Goal: Task Accomplishment & Management: Use online tool/utility

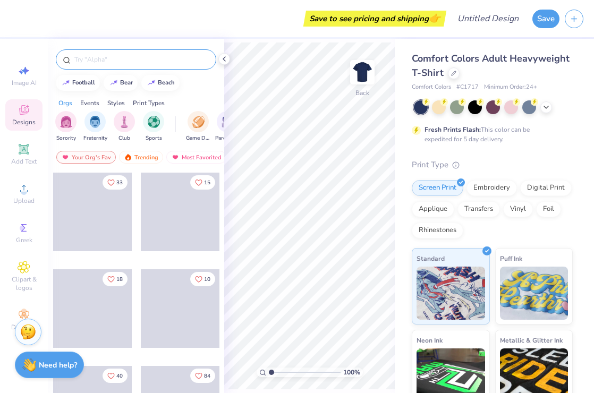
click at [94, 59] on input "text" at bounding box center [141, 59] width 136 height 11
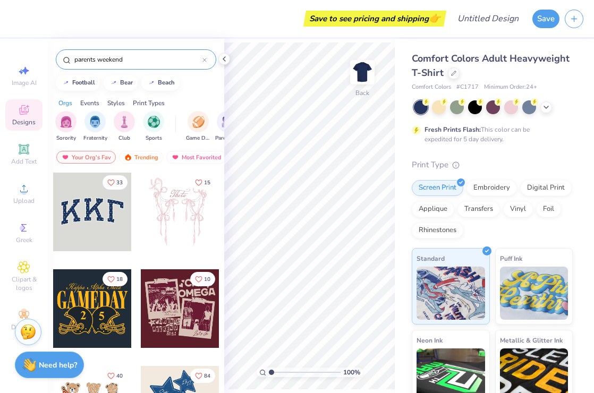
type input "parents weekend"
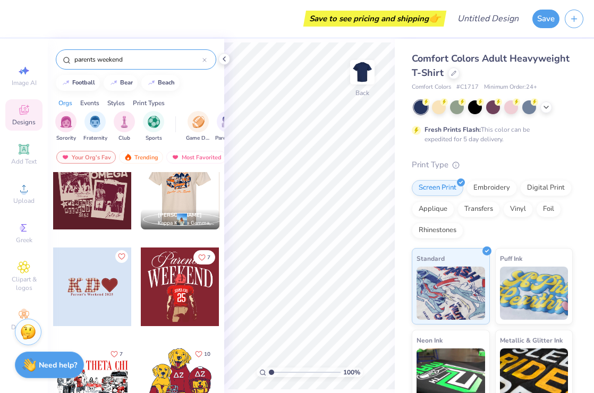
scroll to position [24, 0]
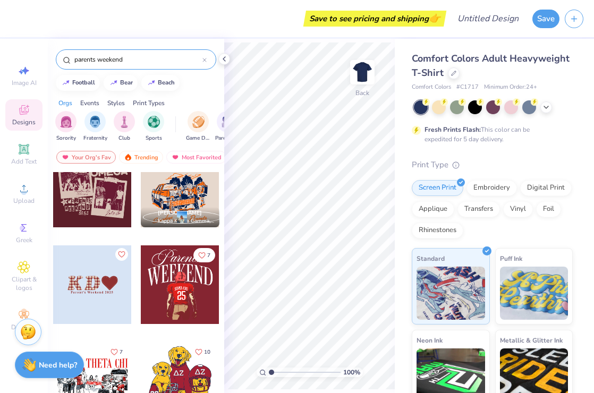
click at [181, 188] on div at bounding box center [180, 188] width 79 height 79
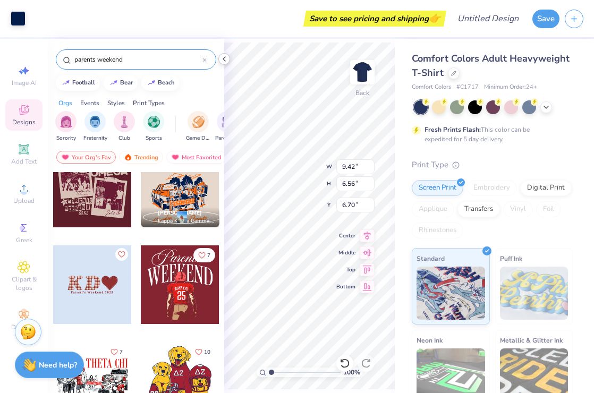
click at [225, 60] on icon at bounding box center [224, 59] width 9 height 9
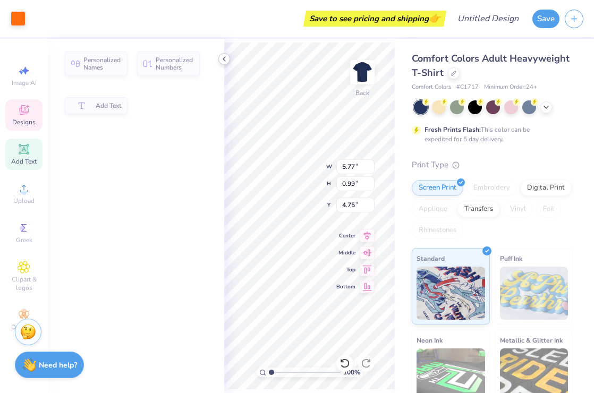
type input "5.77"
type input "0.99"
type input "4.75"
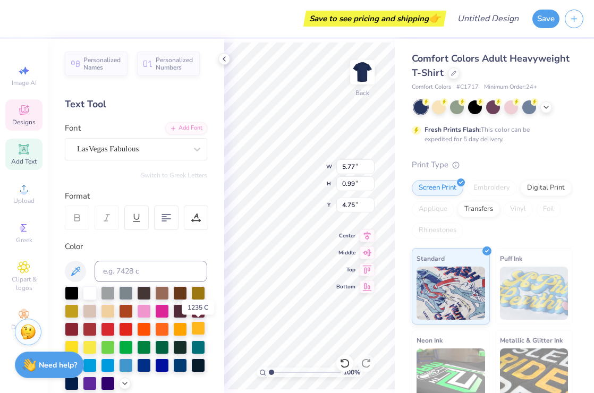
click at [193, 330] on div at bounding box center [198, 329] width 14 height 14
click at [200, 328] on div at bounding box center [198, 329] width 14 height 14
click at [199, 296] on div at bounding box center [198, 292] width 14 height 14
click at [199, 326] on div at bounding box center [198, 329] width 14 height 14
click at [69, 310] on div at bounding box center [72, 310] width 14 height 14
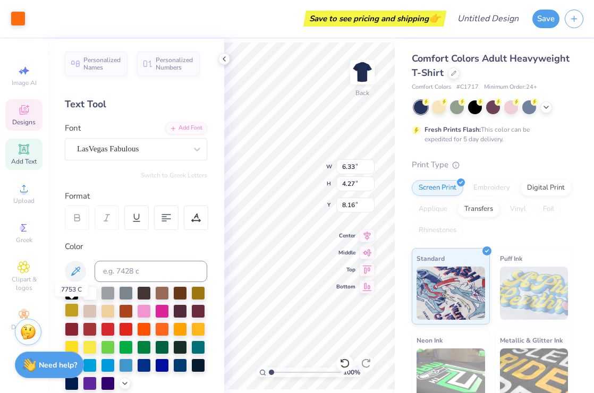
click at [77, 310] on div at bounding box center [72, 310] width 14 height 14
click at [72, 310] on div at bounding box center [72, 310] width 14 height 14
click at [67, 314] on div at bounding box center [72, 310] width 14 height 14
click at [17, 16] on div at bounding box center [18, 17] width 15 height 15
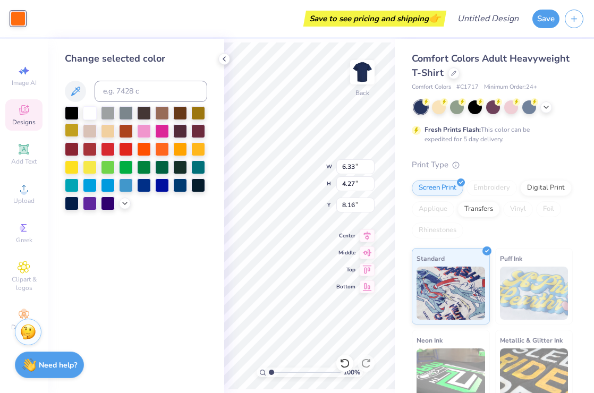
click at [74, 128] on div at bounding box center [72, 130] width 14 height 14
click at [72, 130] on div at bounding box center [72, 130] width 14 height 14
click at [144, 149] on div at bounding box center [144, 148] width 14 height 14
click at [125, 134] on div at bounding box center [126, 130] width 14 height 14
click at [142, 147] on div at bounding box center [144, 148] width 14 height 14
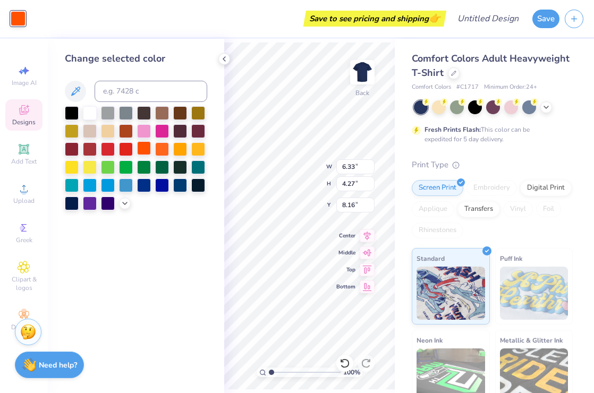
type input "11.14"
type input "2.35"
type input "3.00"
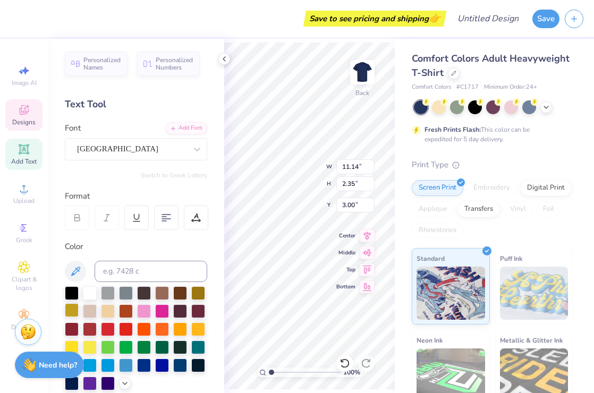
click at [74, 311] on div at bounding box center [72, 310] width 14 height 14
click at [125, 312] on div at bounding box center [126, 310] width 14 height 14
click at [109, 311] on div at bounding box center [108, 310] width 14 height 14
click at [73, 312] on div at bounding box center [72, 310] width 14 height 14
type input "5.77"
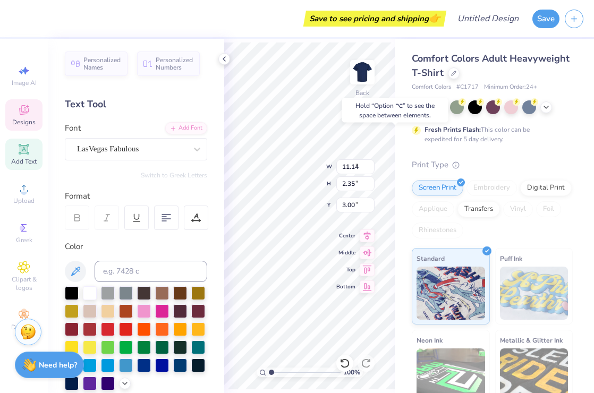
type input "0.99"
type input "4.85"
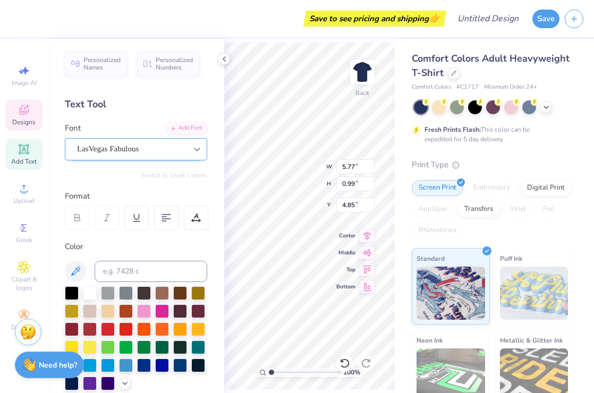
scroll to position [0, 0]
type textarea "K"
type textarea "Phi Beta Lambda"
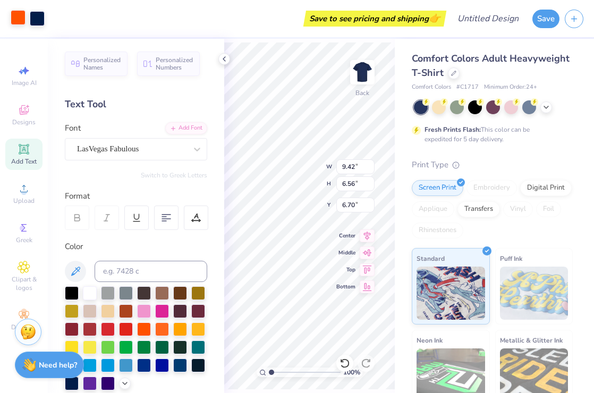
click at [17, 17] on div at bounding box center [18, 17] width 15 height 15
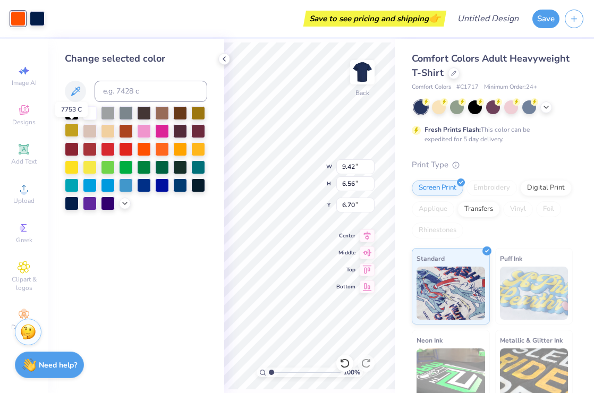
click at [72, 130] on div at bounding box center [72, 130] width 14 height 14
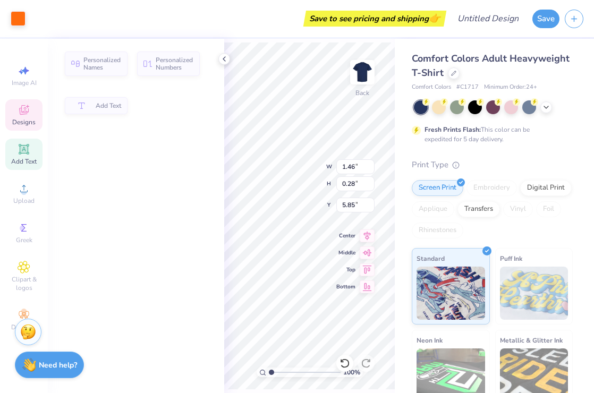
type input "1.46"
type input "0.28"
type input "5.85"
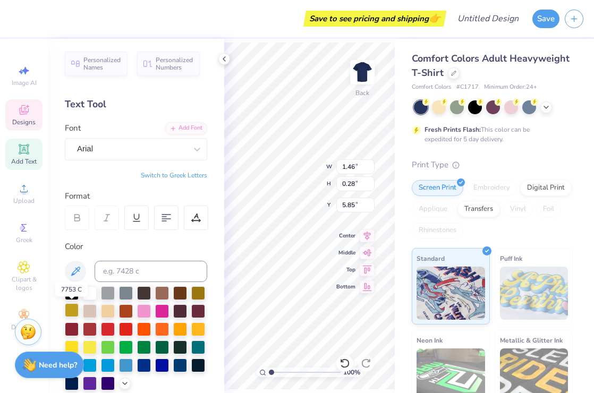
click at [72, 309] on div at bounding box center [72, 310] width 14 height 14
click at [197, 292] on div at bounding box center [198, 292] width 14 height 14
click at [198, 292] on div at bounding box center [198, 292] width 14 height 14
click at [198, 328] on div at bounding box center [198, 329] width 14 height 14
click at [106, 312] on div at bounding box center [108, 310] width 14 height 14
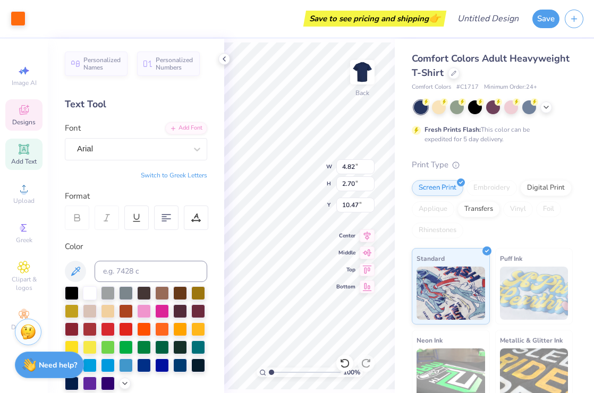
click at [309, 166] on div "100 % Back W 4.82 4.82 " H 2.70 2.70 " Y 10.47 10.47 " Center Middle Top Bottom" at bounding box center [309, 216] width 171 height 354
click at [73, 310] on div at bounding box center [72, 310] width 14 height 14
click at [21, 13] on div at bounding box center [18, 17] width 15 height 15
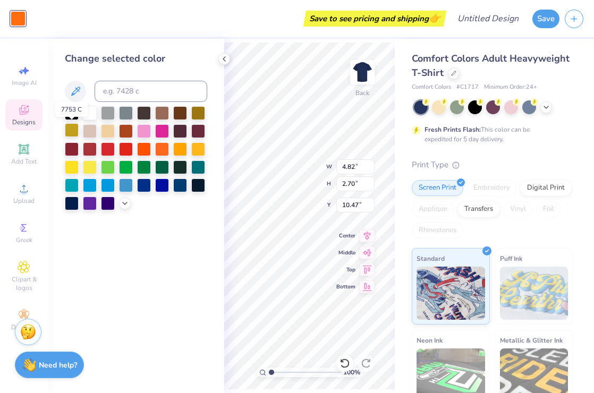
click at [70, 128] on div at bounding box center [72, 130] width 14 height 14
type input "8.96"
type input "2.65"
type input "10.44"
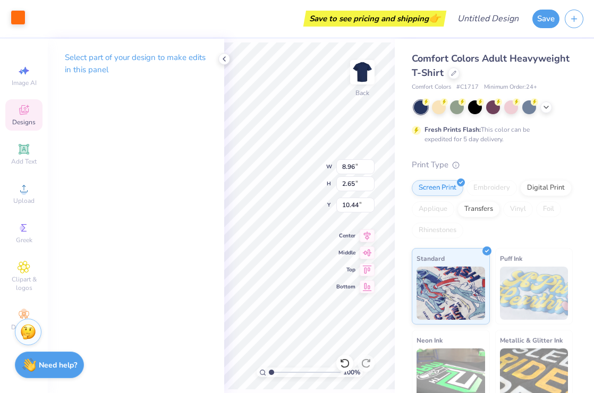
click at [15, 17] on div at bounding box center [18, 17] width 15 height 15
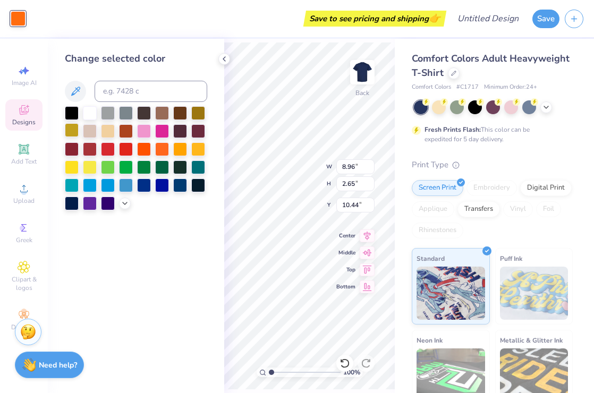
click at [74, 130] on div at bounding box center [72, 130] width 14 height 14
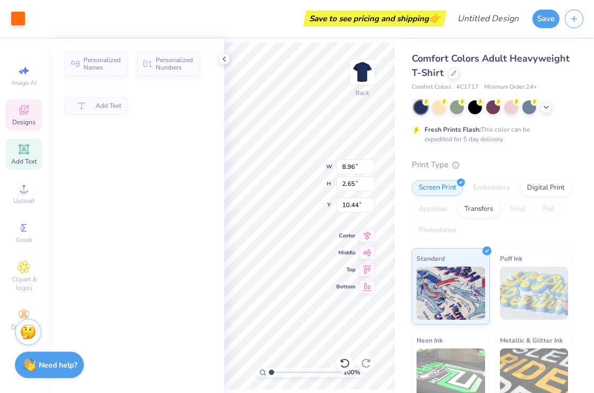
type input "3.40"
type input "1.48"
type input "13.36"
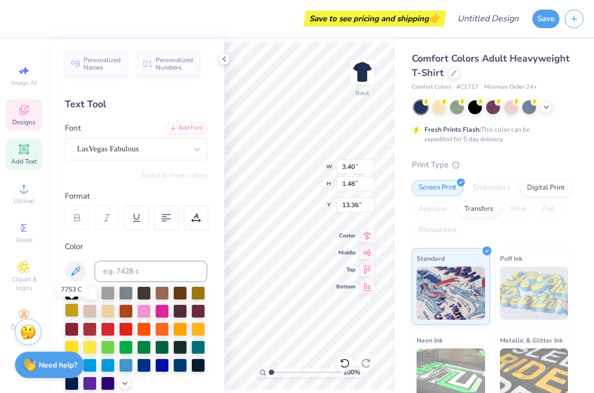
click at [73, 309] on div at bounding box center [72, 310] width 14 height 14
type input "2.18"
type input "0.25"
type input "14.20"
click at [72, 313] on div at bounding box center [72, 310] width 14 height 14
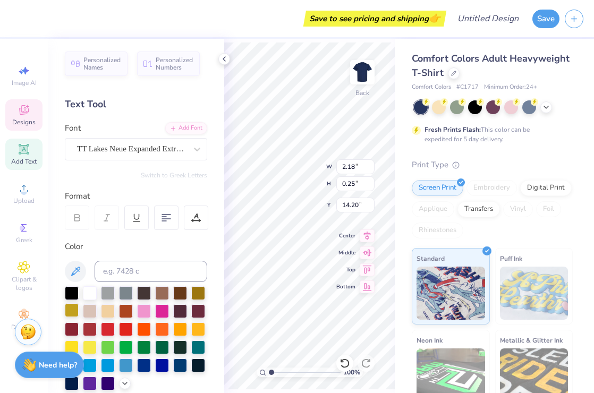
type input "1.00"
type input "13.74"
click at [73, 313] on div at bounding box center [72, 310] width 14 height 14
type input "3.04"
type input "1.08"
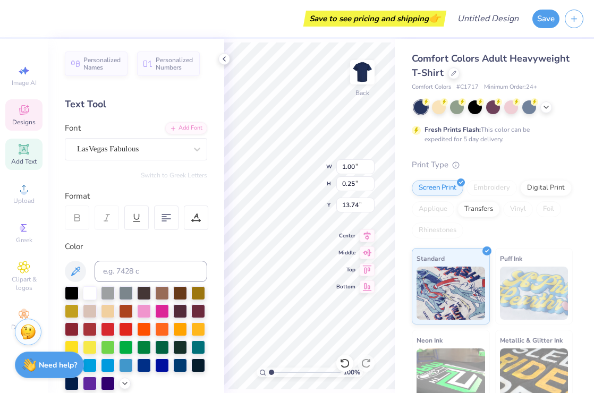
type input "13.49"
click at [70, 312] on div at bounding box center [72, 310] width 14 height 14
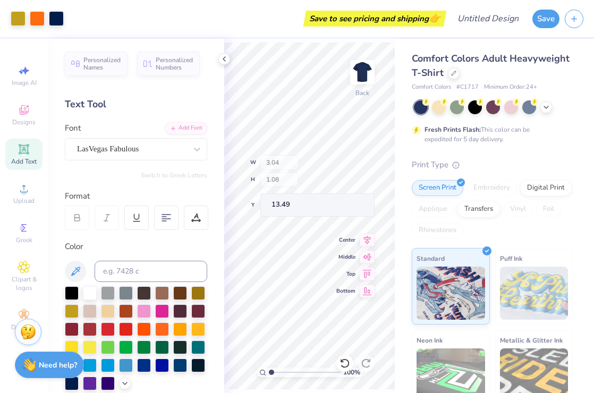
click at [307, 164] on div "100 % Back W 3.04 H 1.08 Y 13.49 Center Middle Top Bottom" at bounding box center [309, 216] width 171 height 354
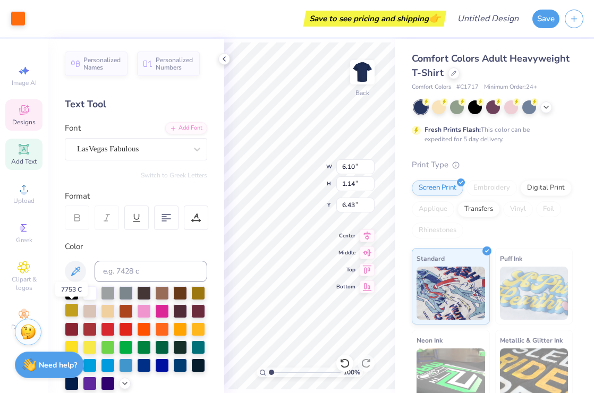
click at [72, 309] on div at bounding box center [72, 310] width 14 height 14
click at [73, 310] on div at bounding box center [72, 310] width 14 height 14
click at [15, 22] on div at bounding box center [18, 17] width 15 height 15
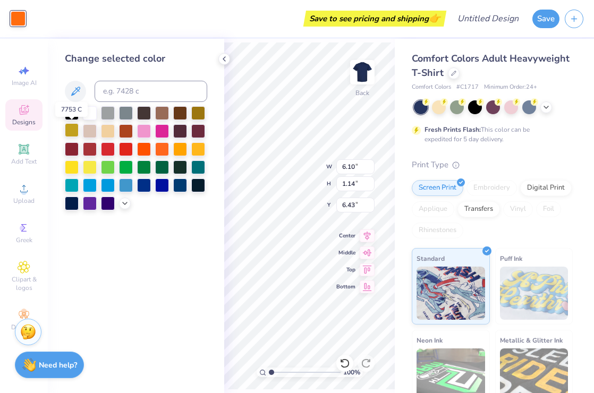
click at [71, 129] on div at bounding box center [72, 130] width 14 height 14
type input "1.14"
type input "1.46"
type input "8.71"
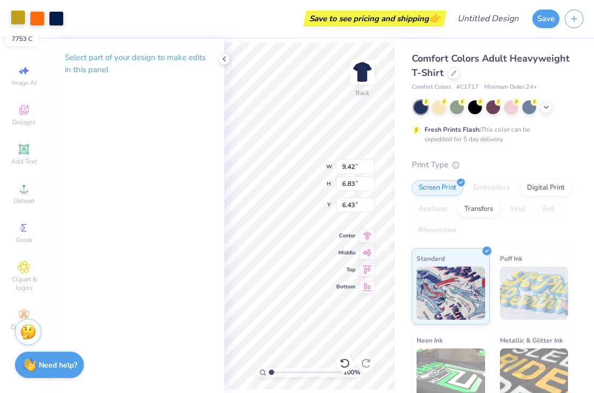
click at [15, 17] on div at bounding box center [18, 17] width 15 height 15
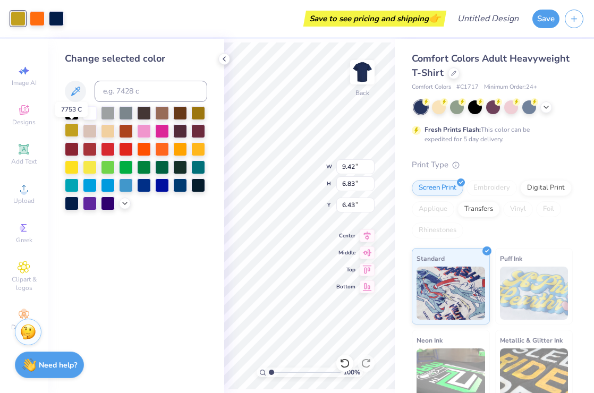
click at [71, 131] on div at bounding box center [72, 130] width 14 height 14
click at [74, 131] on div at bounding box center [72, 130] width 14 height 14
click at [36, 19] on div at bounding box center [37, 17] width 15 height 15
click at [74, 132] on div at bounding box center [72, 130] width 14 height 14
click at [39, 17] on div at bounding box center [37, 17] width 15 height 15
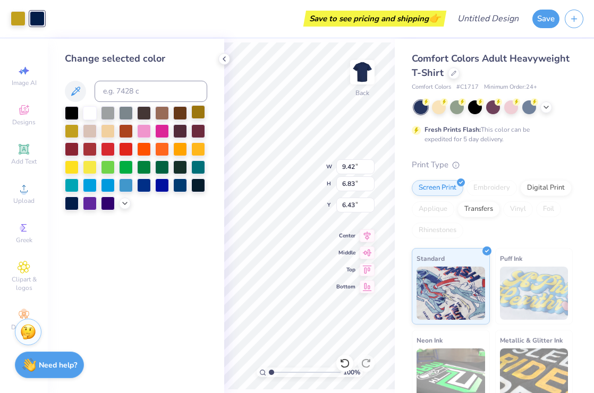
click at [201, 111] on div at bounding box center [198, 112] width 14 height 14
click at [178, 113] on div at bounding box center [180, 112] width 14 height 14
click at [163, 113] on div at bounding box center [162, 112] width 14 height 14
click at [144, 114] on div at bounding box center [144, 112] width 14 height 14
click at [173, 185] on div at bounding box center [180, 185] width 14 height 14
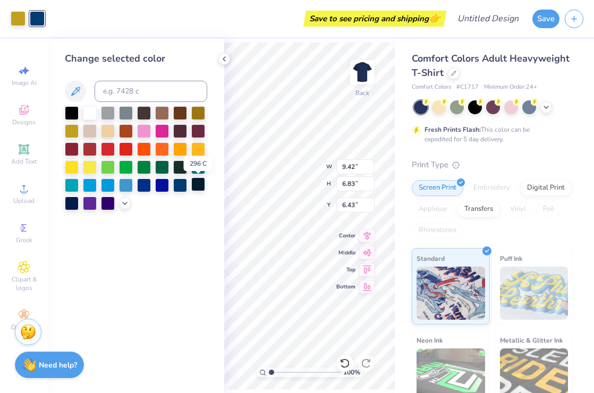
click at [196, 185] on div at bounding box center [198, 185] width 14 height 14
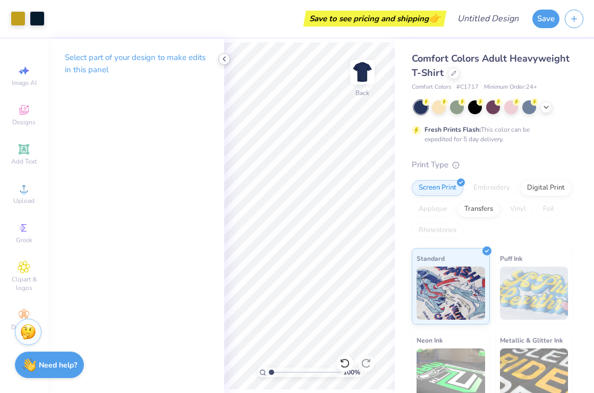
click at [224, 57] on polyline at bounding box center [224, 59] width 2 height 4
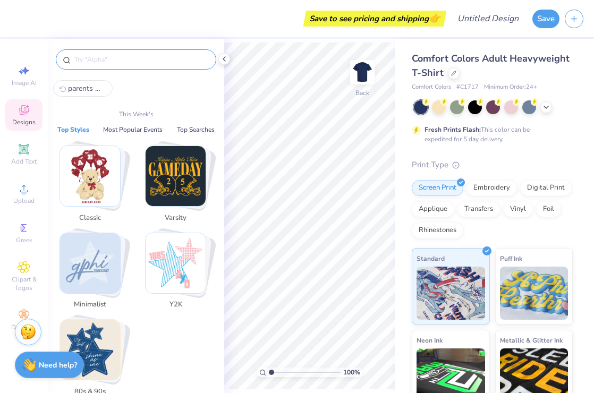
click at [147, 62] on input "text" at bounding box center [141, 59] width 136 height 11
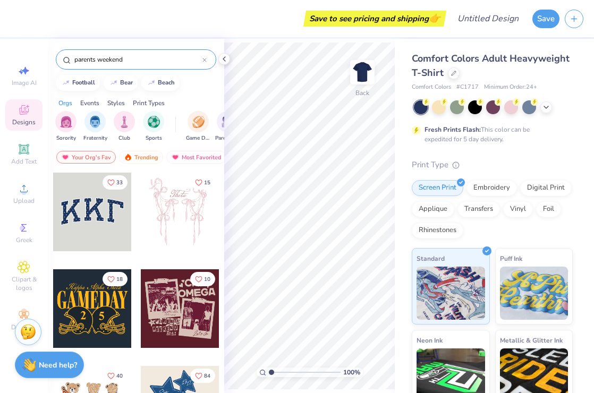
type input "parents weekend"
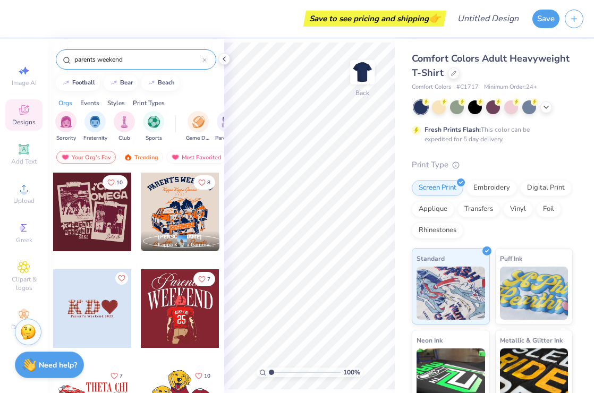
click at [188, 209] on div at bounding box center [180, 212] width 79 height 79
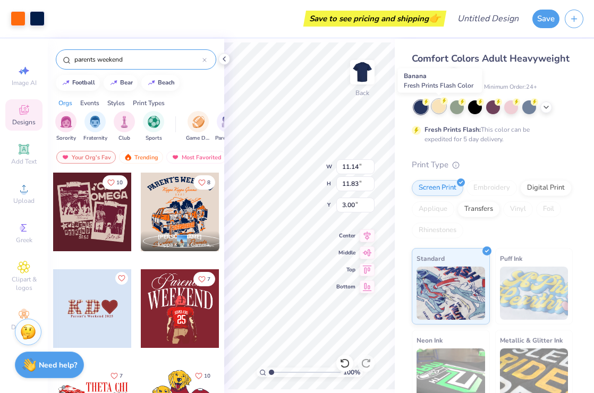
click at [441, 104] on icon at bounding box center [444, 100] width 7 height 7
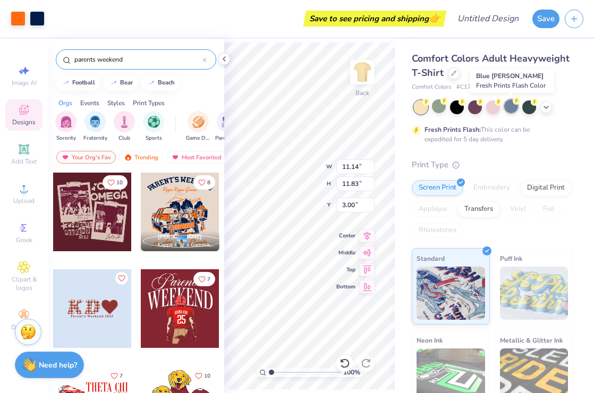
click at [508, 113] on div at bounding box center [511, 106] width 14 height 14
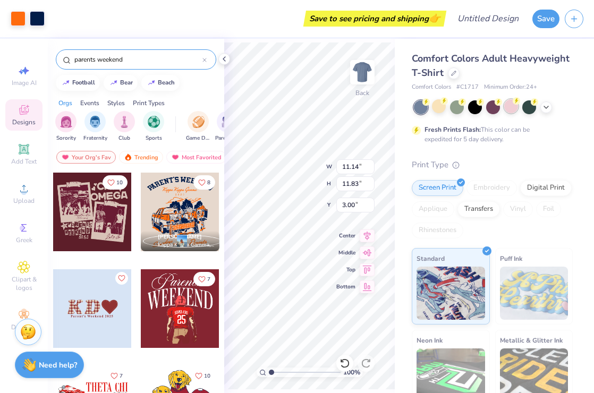
click at [510, 105] on div at bounding box center [511, 106] width 14 height 14
click at [512, 108] on div at bounding box center [511, 106] width 14 height 14
click at [439, 107] on div at bounding box center [439, 106] width 14 height 14
click at [436, 108] on div at bounding box center [439, 106] width 14 height 14
click at [511, 109] on div at bounding box center [511, 106] width 14 height 14
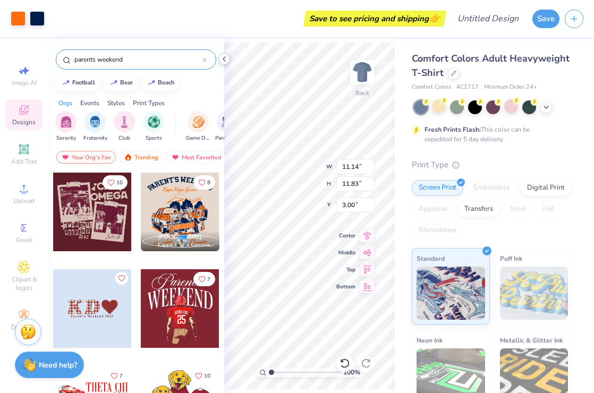
click at [223, 58] on polyline at bounding box center [224, 59] width 2 height 4
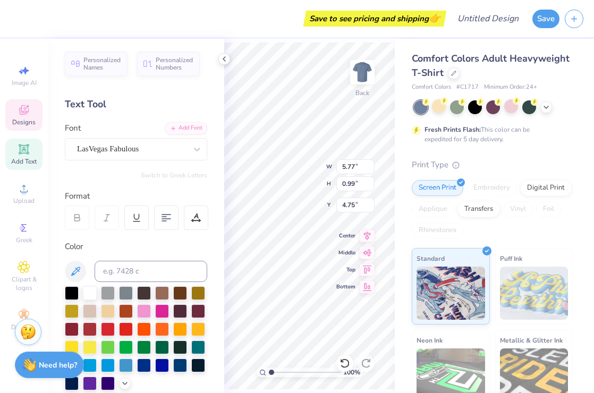
scroll to position [0, 4]
type input "11.14"
type input "2.35"
type input "3.00"
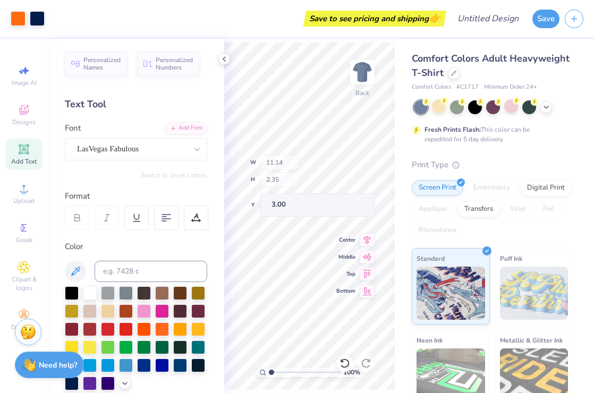
type input "5.77"
type input "0.99"
type input "4.75"
